Goal: Navigation & Orientation: Find specific page/section

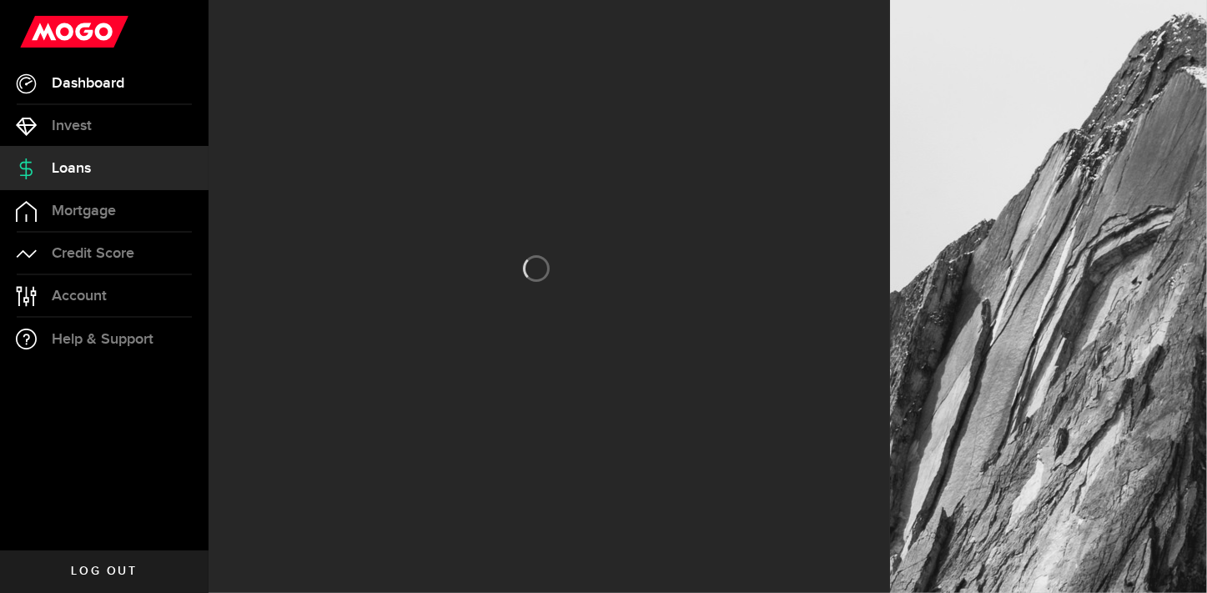
click at [87, 90] on span "Dashboard" at bounding box center [88, 83] width 73 height 15
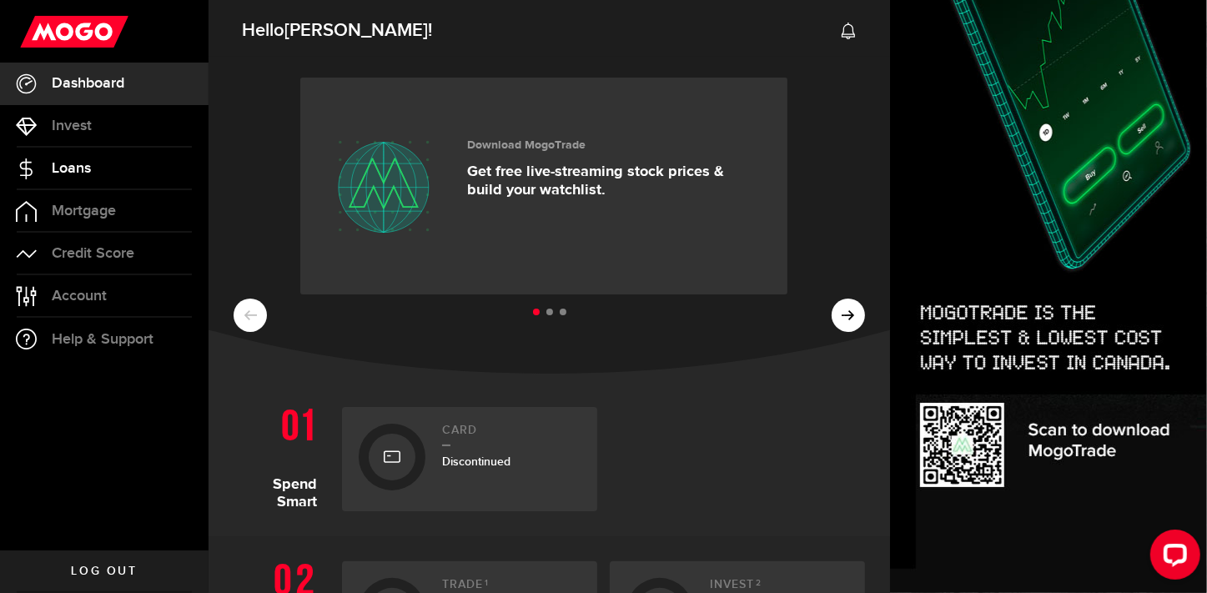
click at [84, 161] on span "Loans" at bounding box center [71, 168] width 39 height 15
